Goal: Task Accomplishment & Management: Manage account settings

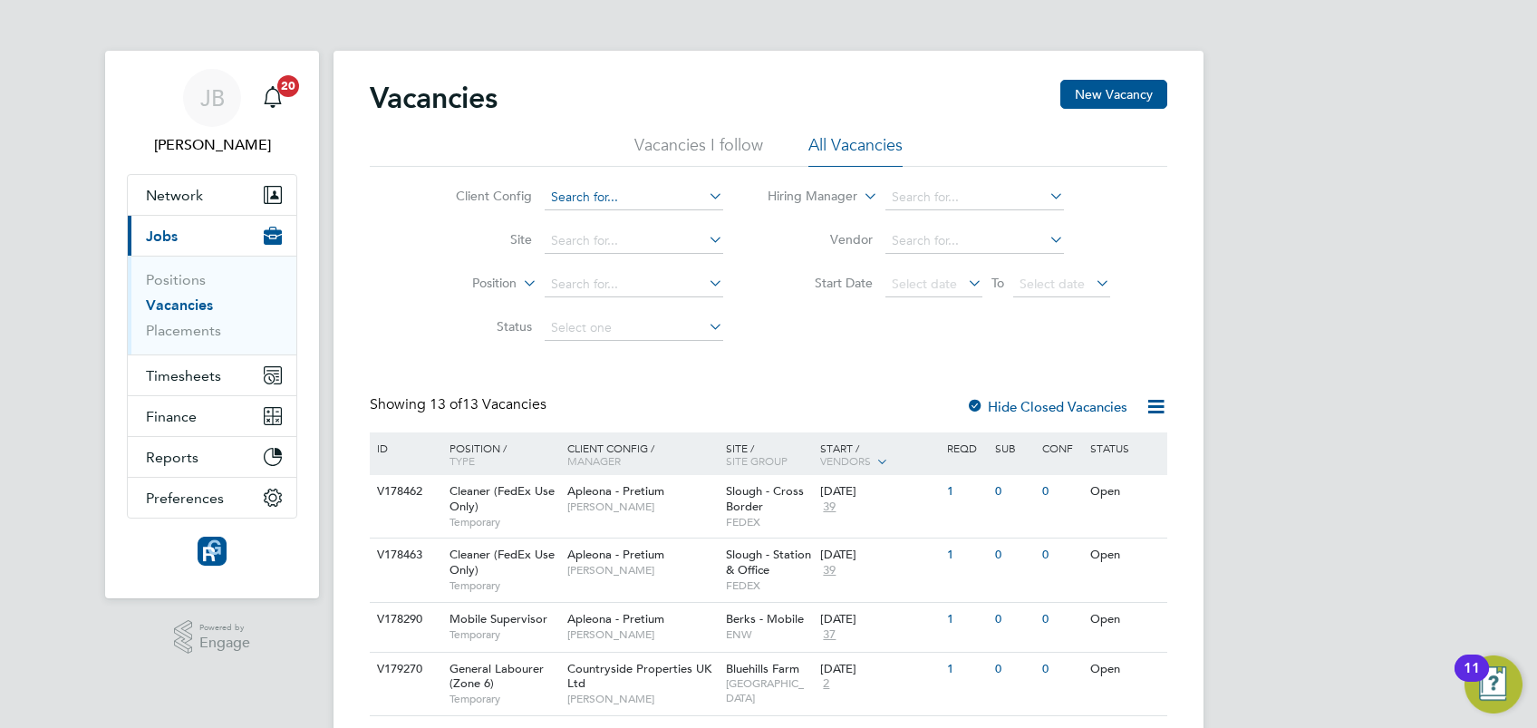
click at [608, 205] on input at bounding box center [633, 197] width 178 height 25
click at [171, 380] on span "Timesheets" at bounding box center [183, 375] width 75 height 17
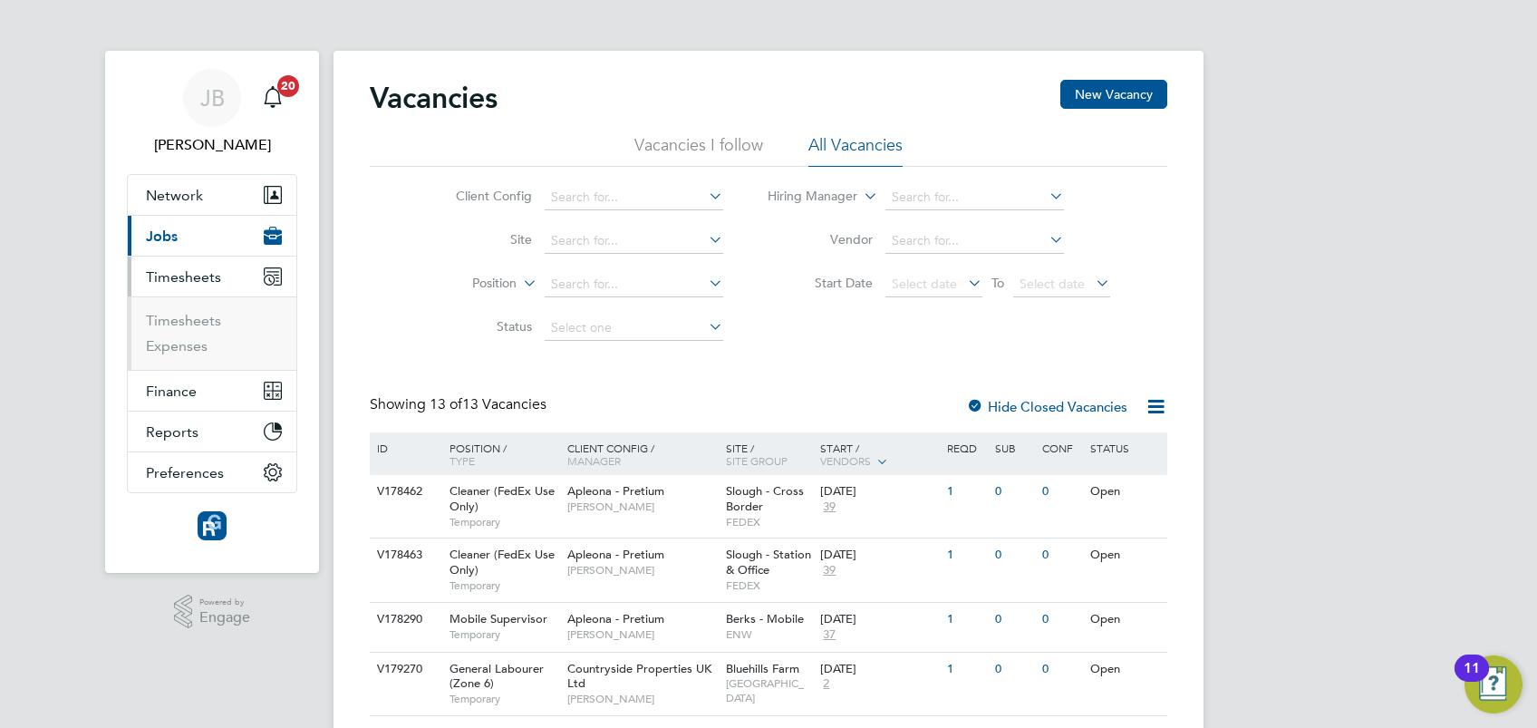
click at [188, 305] on ul "Timesheets Expenses" at bounding box center [212, 332] width 169 height 73
click at [190, 320] on link "Timesheets" at bounding box center [183, 320] width 75 height 17
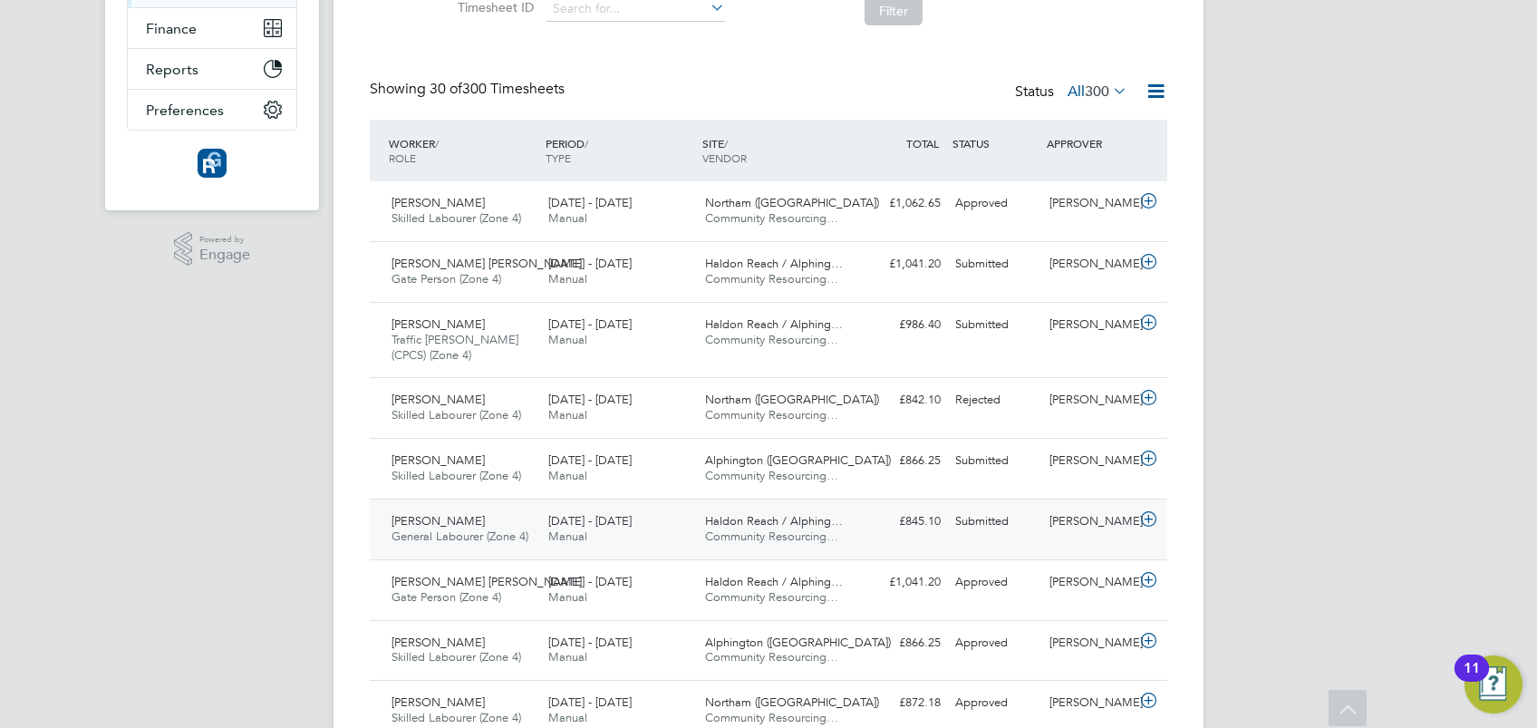
click at [1028, 547] on div "[PERSON_NAME] General Labourer (Zone 4) [DATE] - [DATE] [DATE] - [DATE] Manual …" at bounding box center [768, 528] width 797 height 61
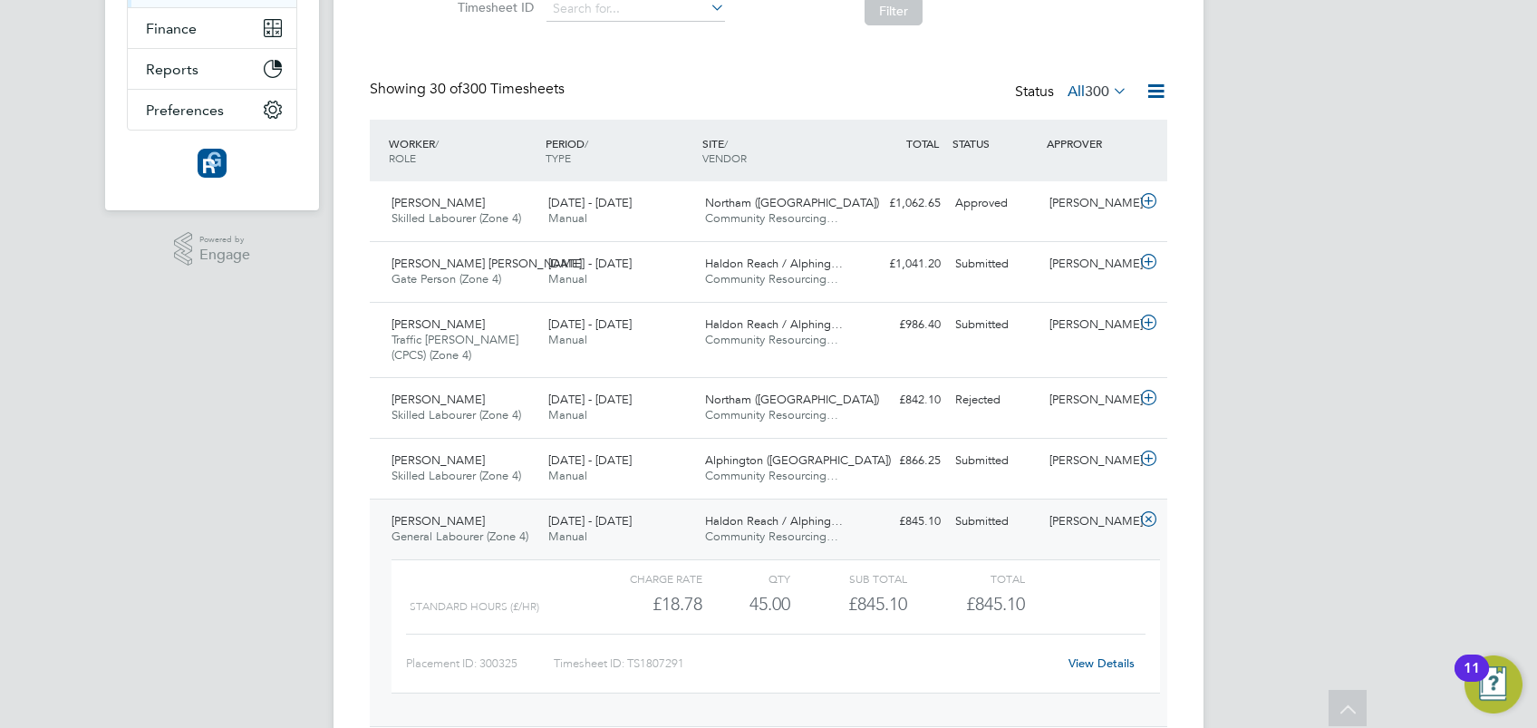
click at [1036, 525] on div "Submitted" at bounding box center [995, 521] width 94 height 30
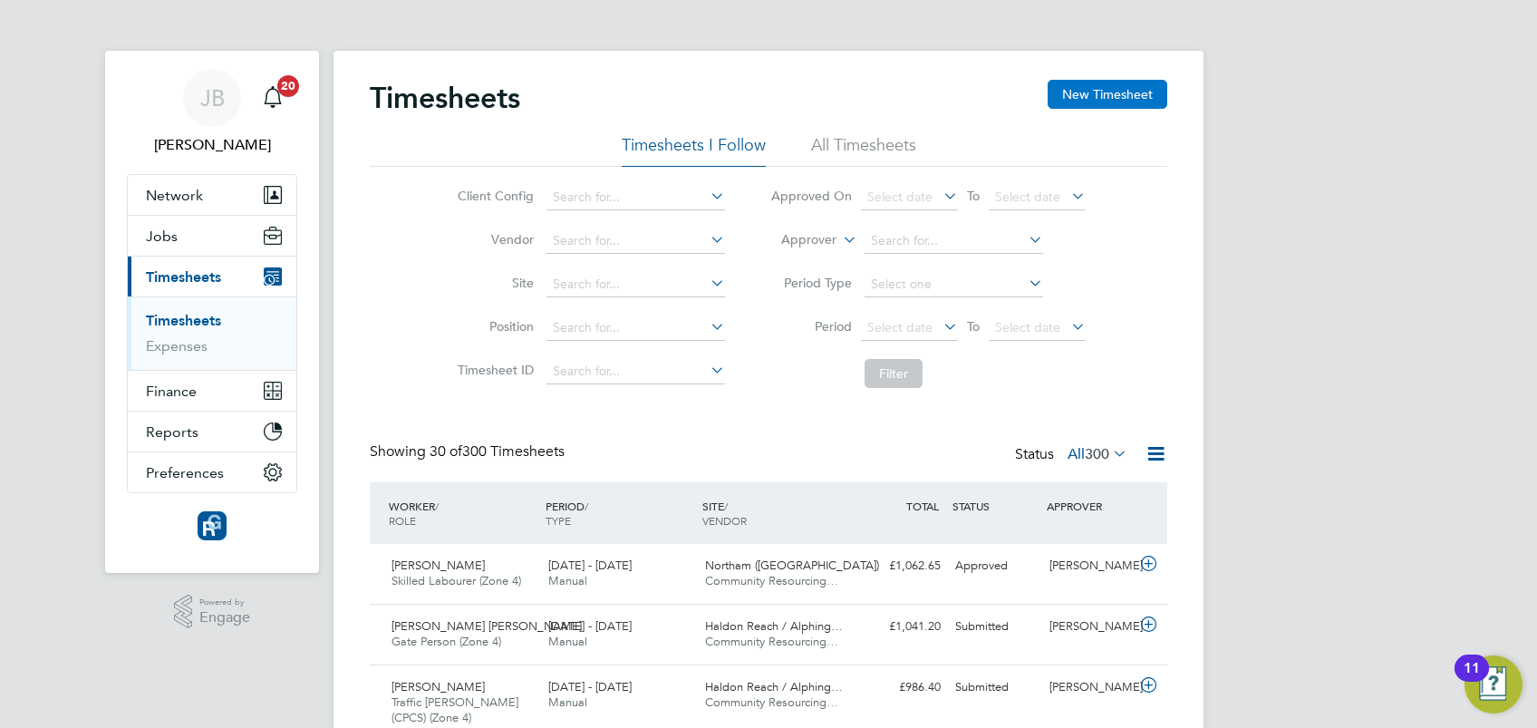
click at [1089, 103] on button "New Timesheet" at bounding box center [1107, 94] width 120 height 29
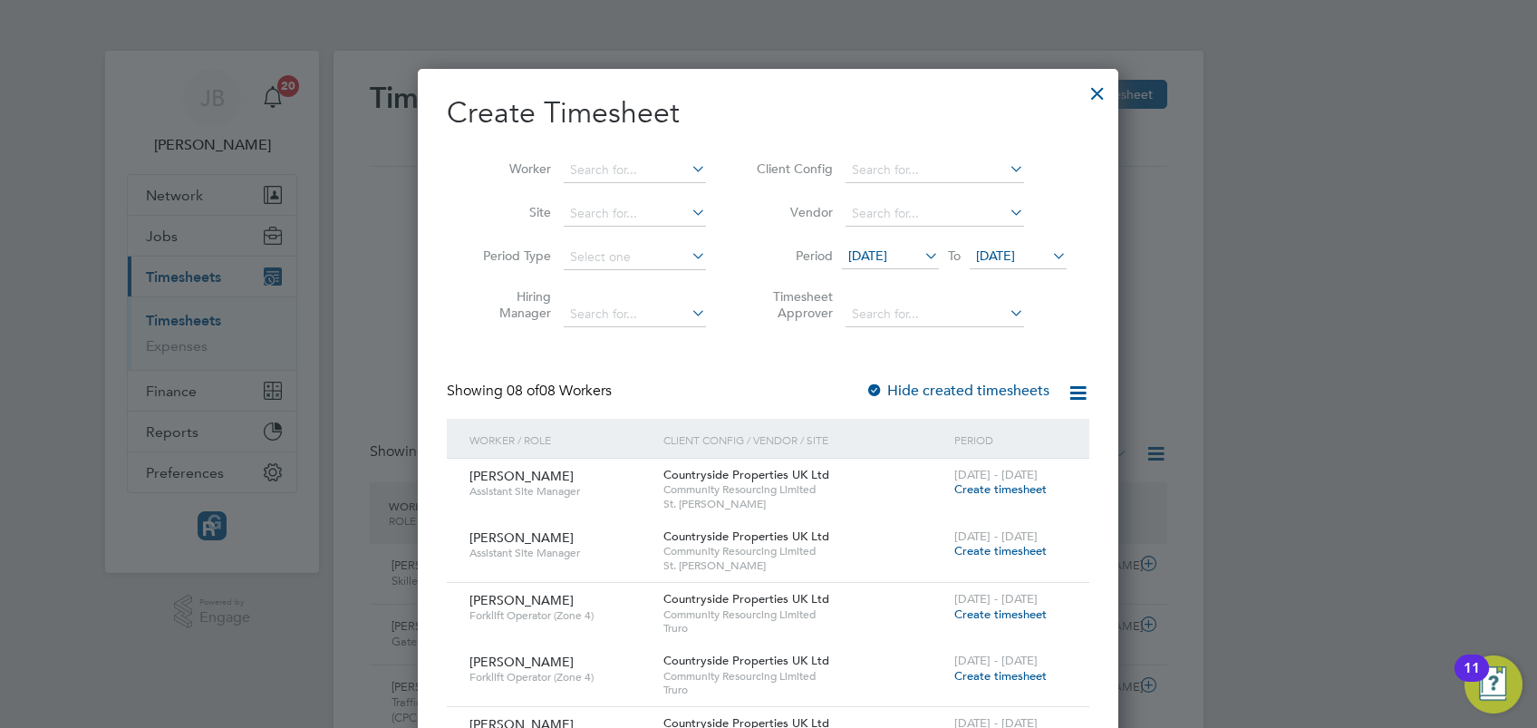
click at [688, 170] on icon at bounding box center [688, 168] width 0 height 25
click at [682, 184] on li "[PERSON_NAME] Well s" at bounding box center [639, 194] width 151 height 24
type input "[PERSON_NAME]"
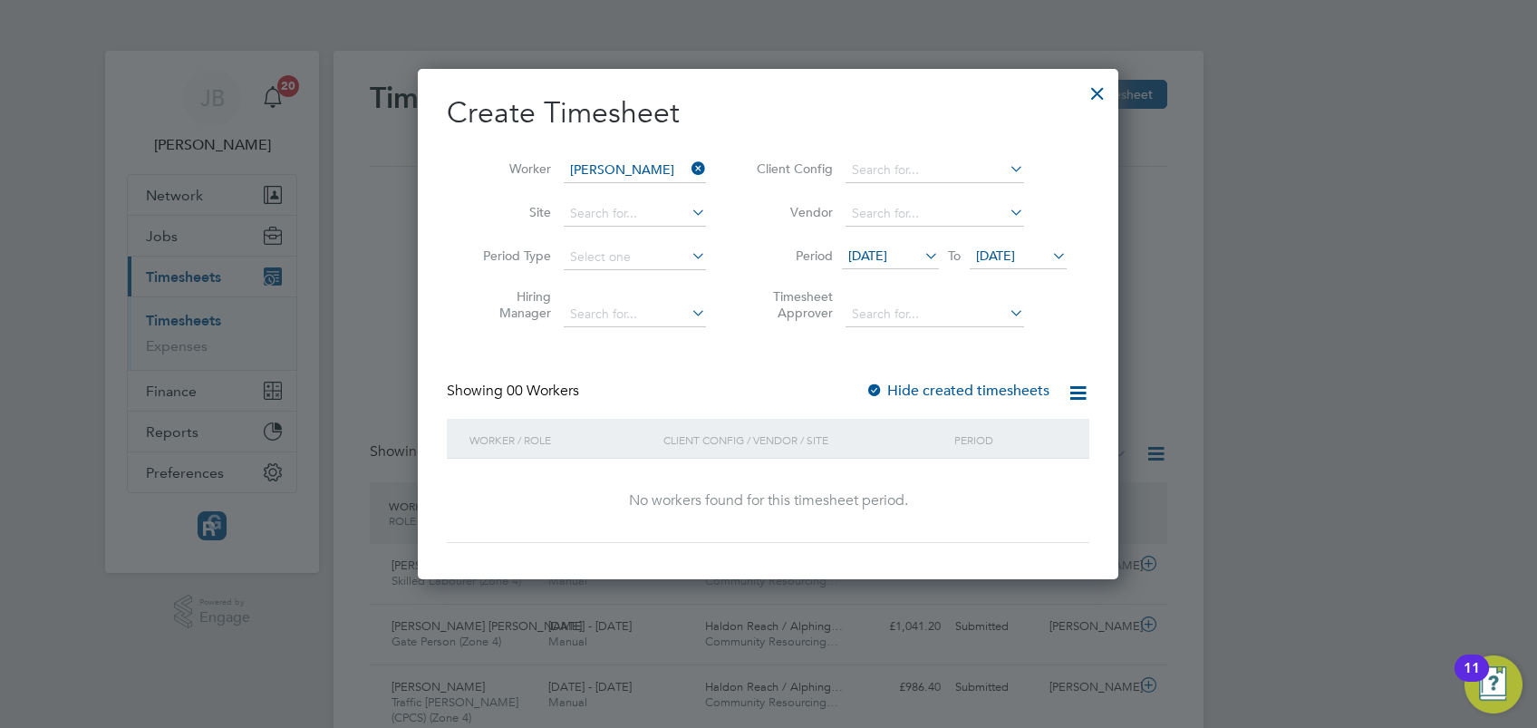
click at [969, 370] on div "Create Timesheet Worker [PERSON_NAME] Site Period Type Hiring Manager Client Co…" at bounding box center [768, 318] width 642 height 448
click at [969, 381] on label "Hide created timesheets" at bounding box center [957, 390] width 184 height 18
click at [975, 377] on div "Create Timesheet Worker [PERSON_NAME] Site Period Type Hiring Manager Client Co…" at bounding box center [768, 318] width 642 height 448
click at [978, 391] on label "Hide created timesheets" at bounding box center [957, 390] width 184 height 18
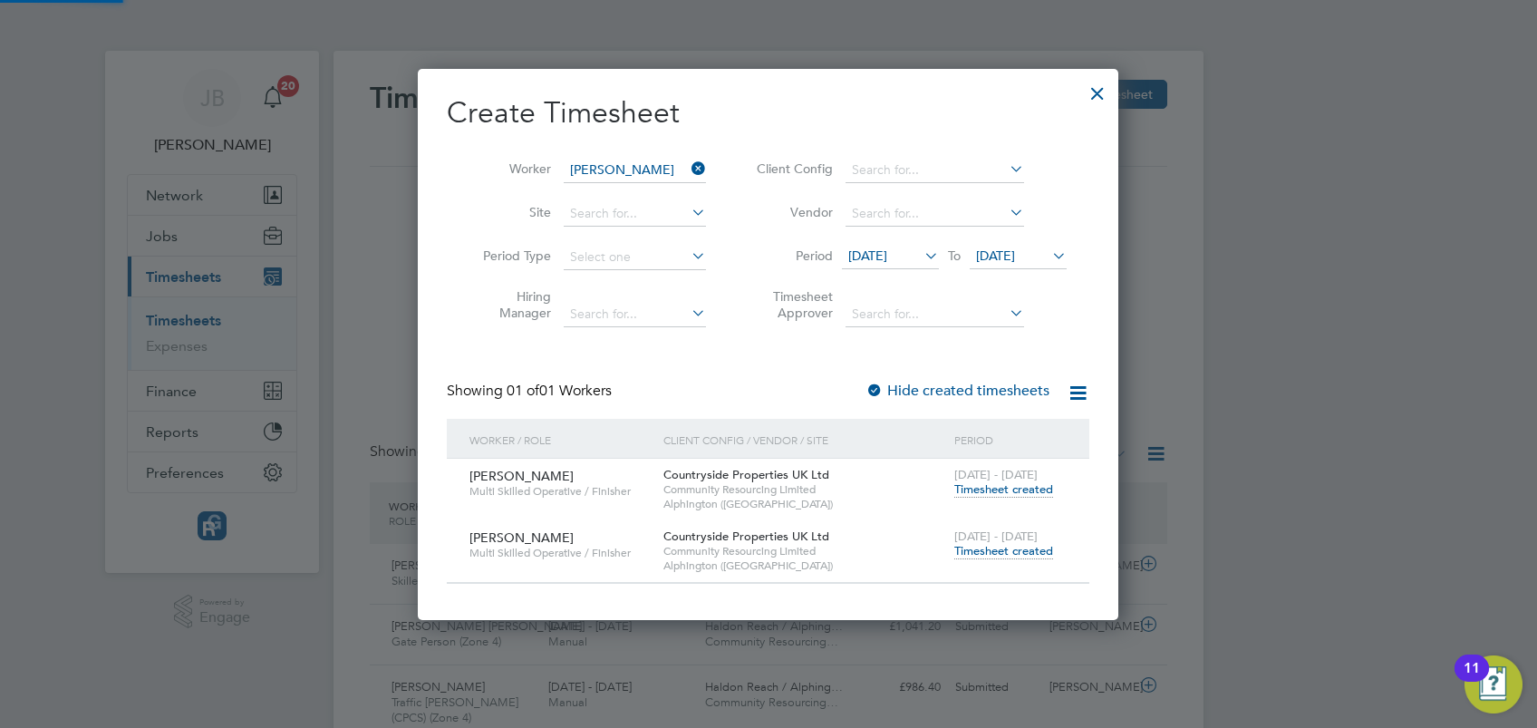
click at [978, 391] on label "Hide created timesheets" at bounding box center [957, 390] width 184 height 18
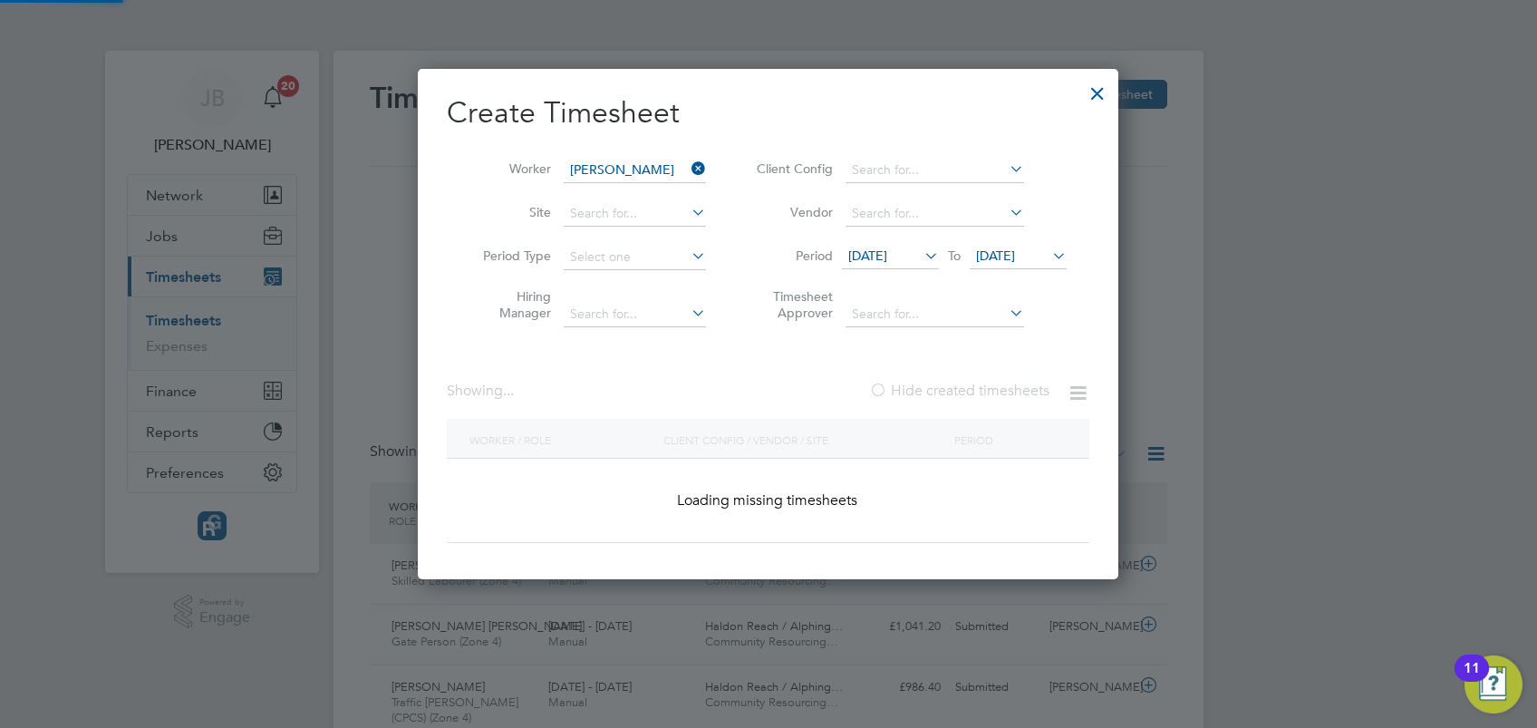
click at [978, 391] on label "Hide created timesheets" at bounding box center [959, 390] width 180 height 18
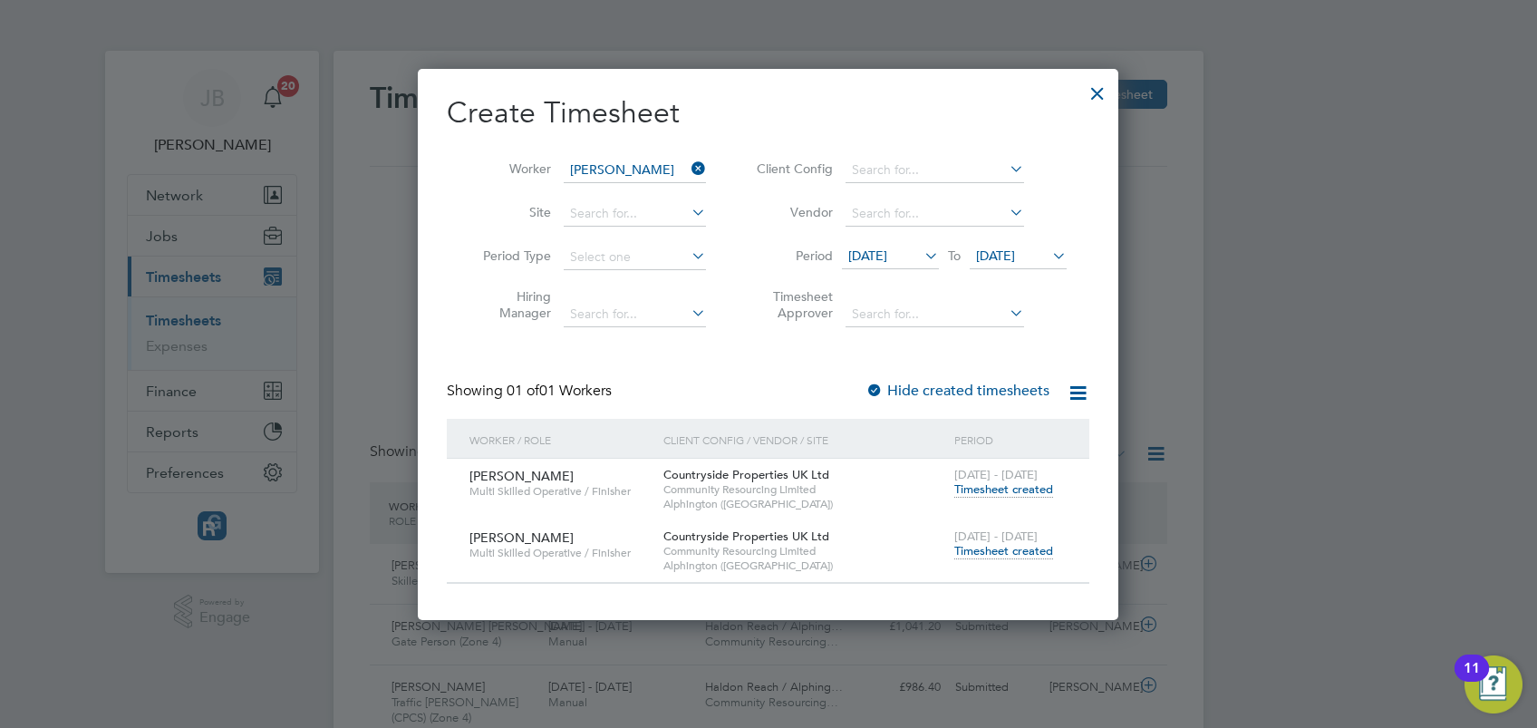
click at [978, 391] on label "Hide created timesheets" at bounding box center [957, 390] width 184 height 18
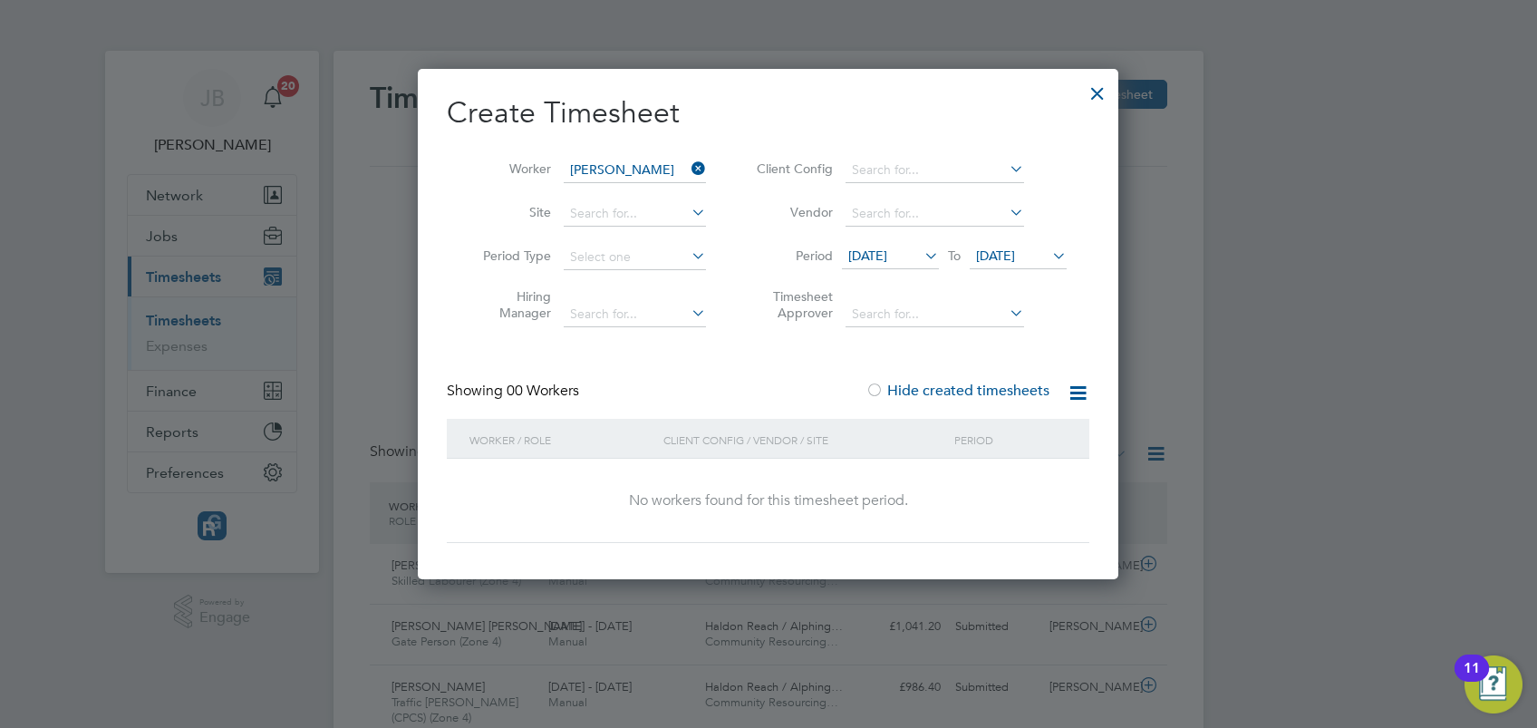
click at [978, 391] on label "Hide created timesheets" at bounding box center [957, 390] width 184 height 18
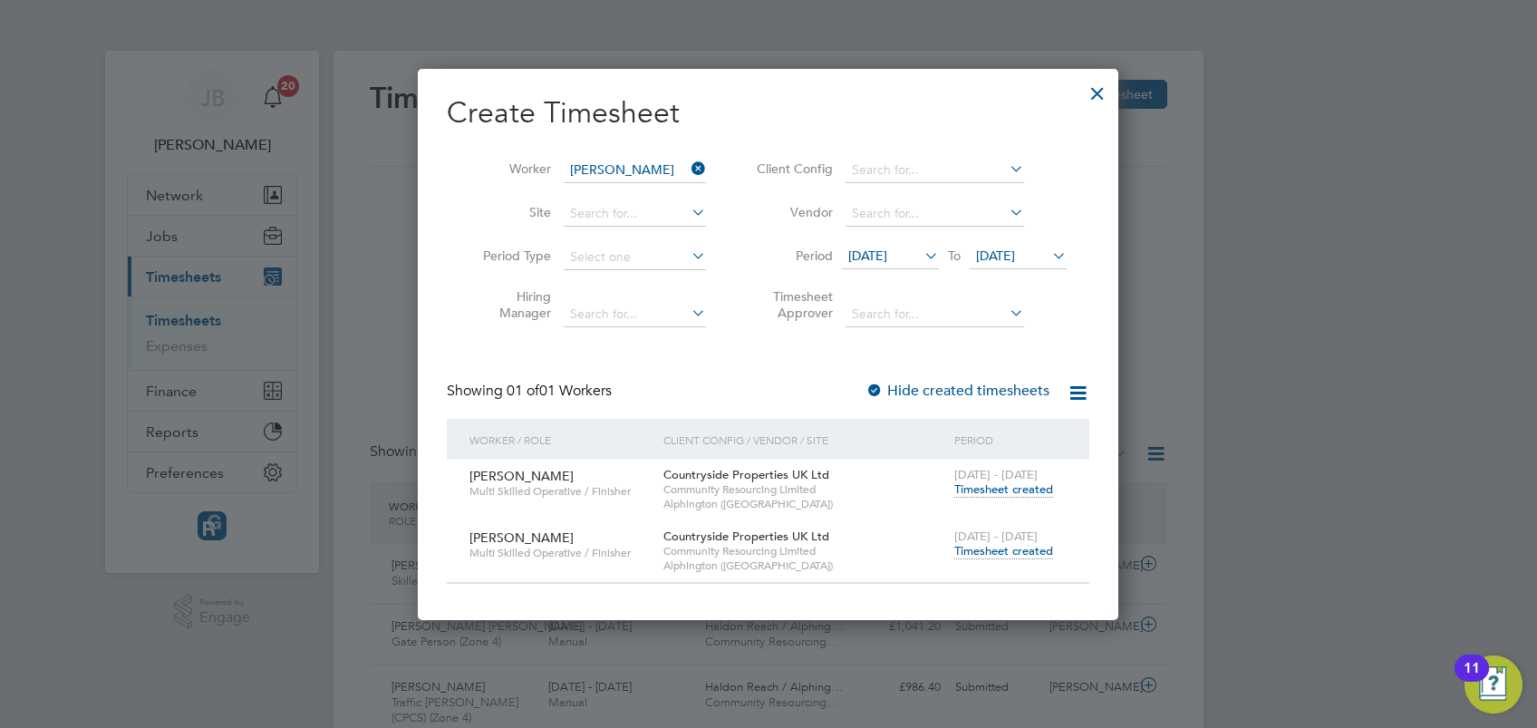
click at [994, 554] on span "Timesheet created" at bounding box center [1003, 551] width 99 height 16
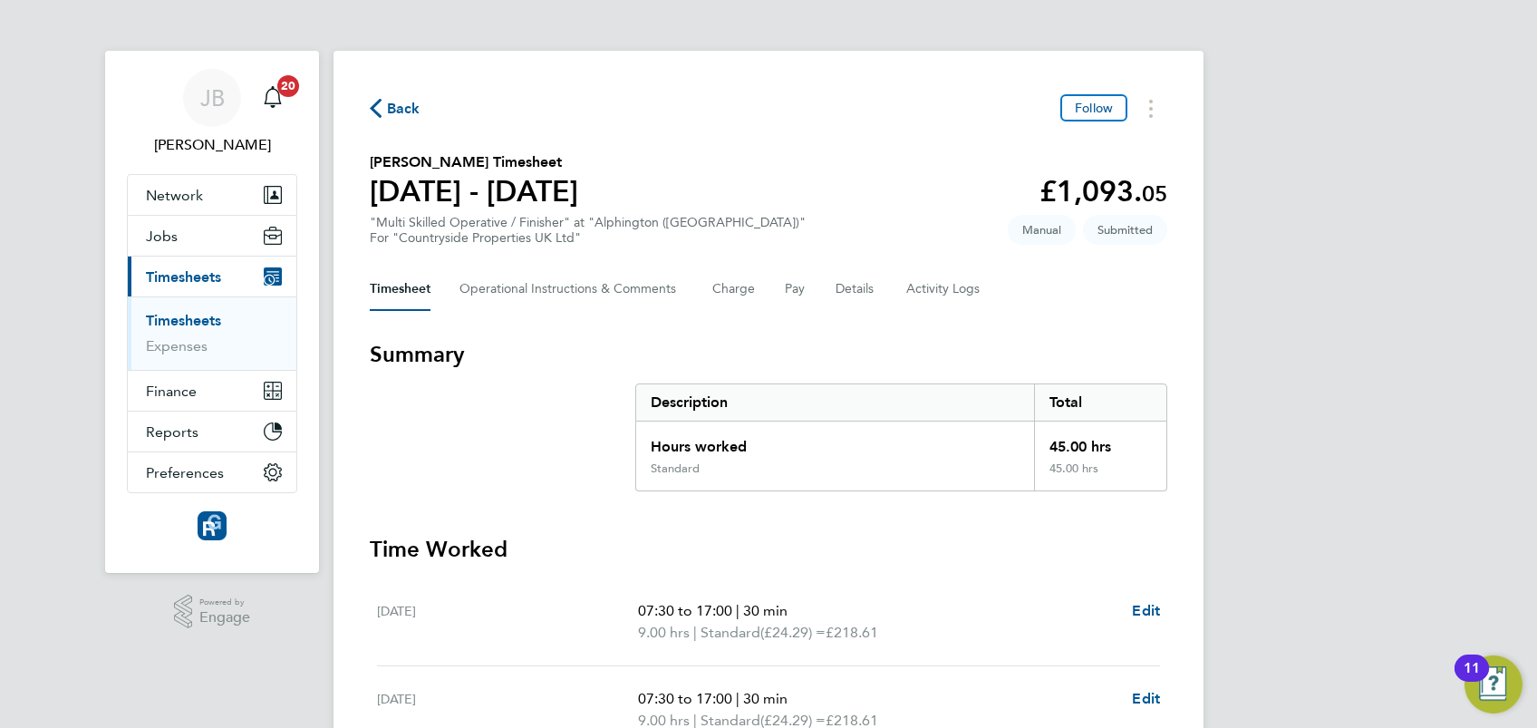
click at [400, 111] on span "Back" at bounding box center [404, 109] width 34 height 22
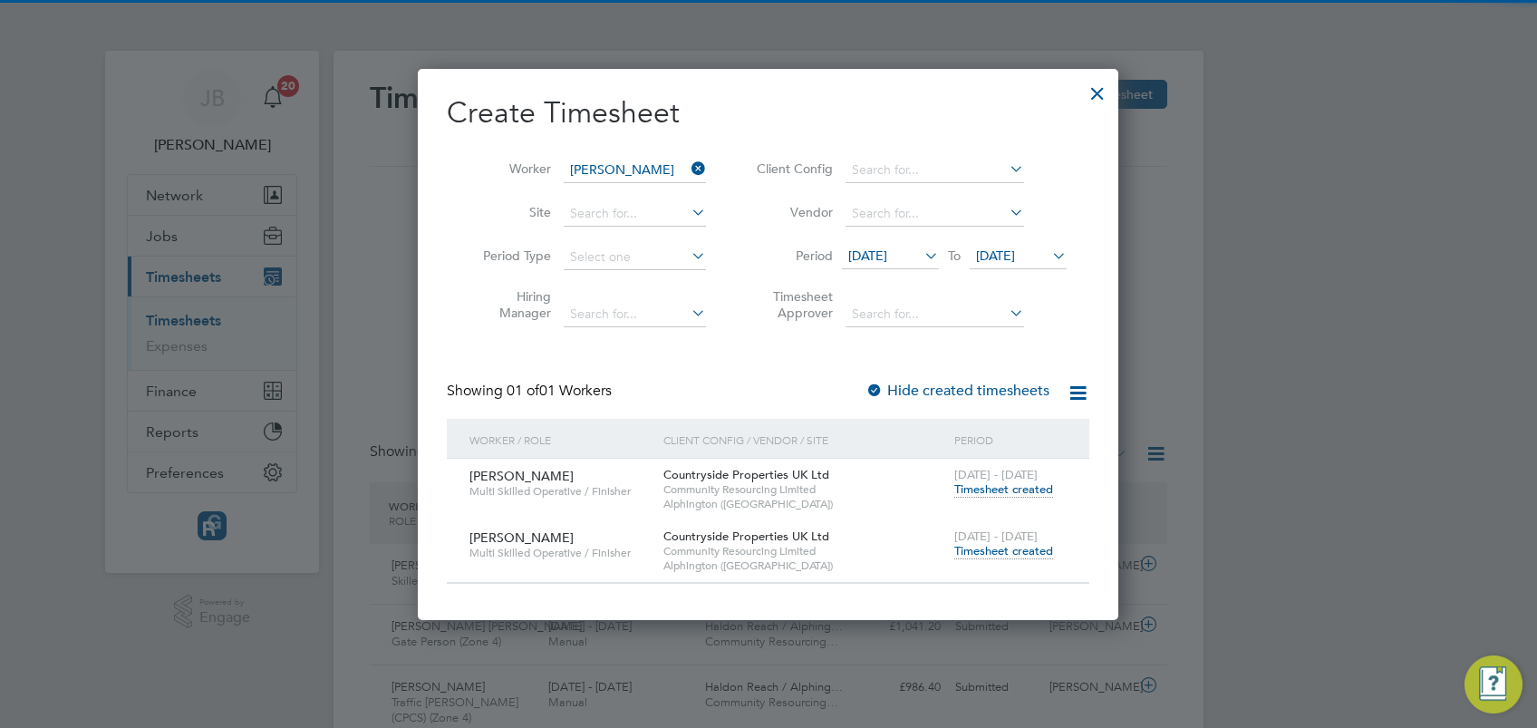
click at [1100, 97] on div at bounding box center [1097, 88] width 33 height 33
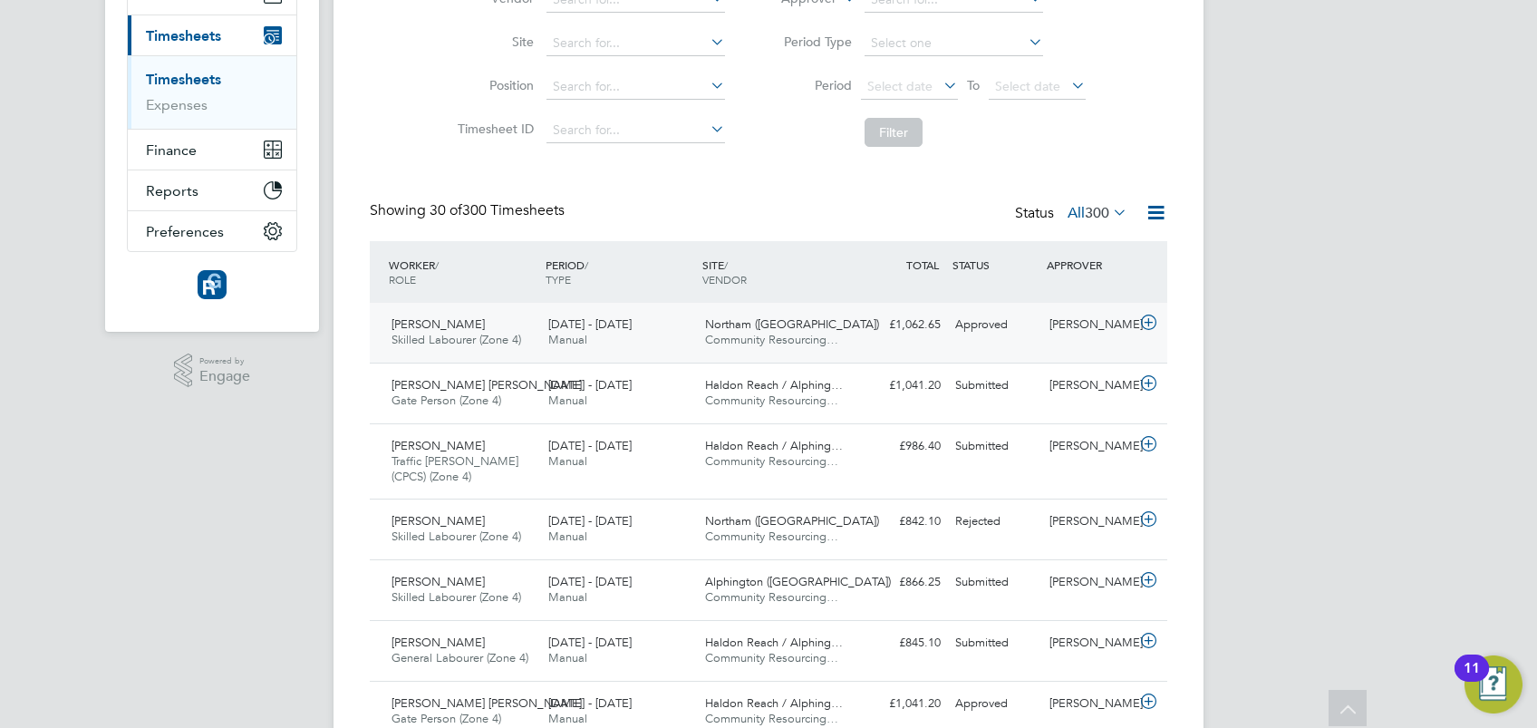
click at [995, 332] on div "Approved" at bounding box center [995, 325] width 94 height 30
